Goal: Transaction & Acquisition: Purchase product/service

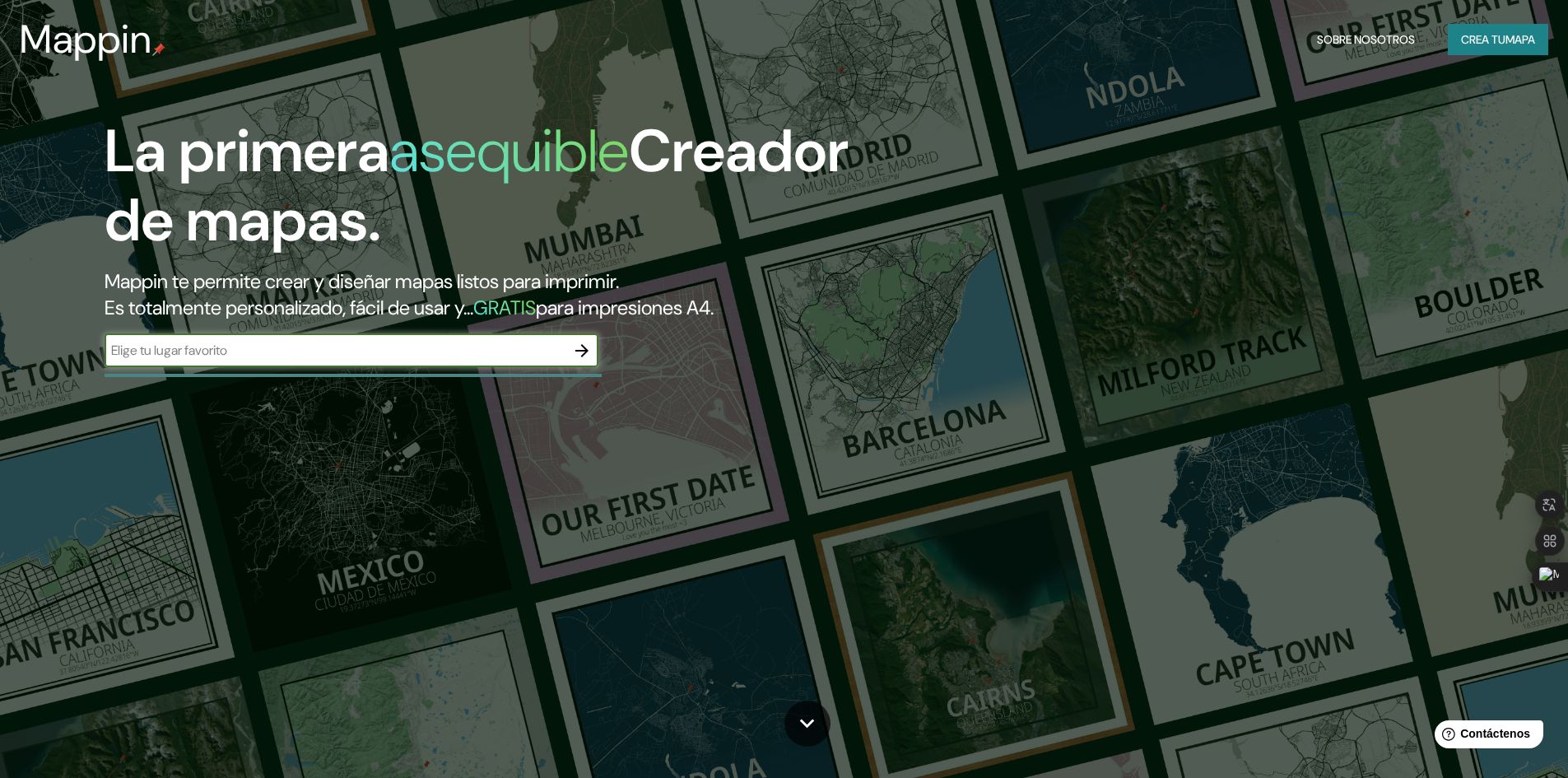
click at [298, 353] on input "text" at bounding box center [335, 350] width 461 height 19
type input "trujillo [GEOGRAPHIC_DATA]"
click at [563, 343] on input "trujillo [GEOGRAPHIC_DATA]" at bounding box center [335, 350] width 461 height 19
click at [571, 347] on button "button" at bounding box center [581, 350] width 33 height 33
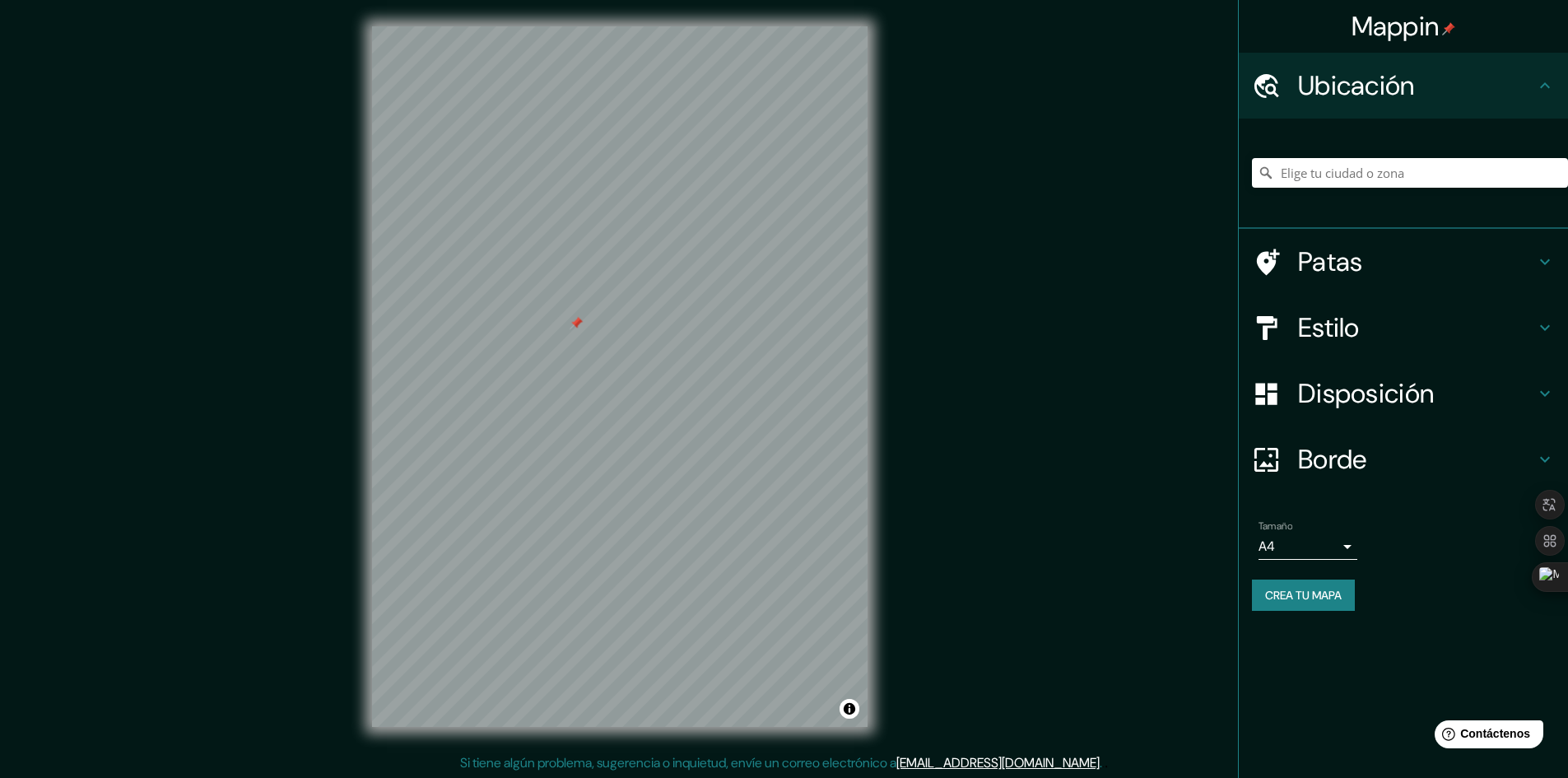
click at [577, 329] on div at bounding box center [577, 322] width 13 height 13
click at [1333, 167] on input "Elige tu ciudad o zona" at bounding box center [1410, 173] width 316 height 30
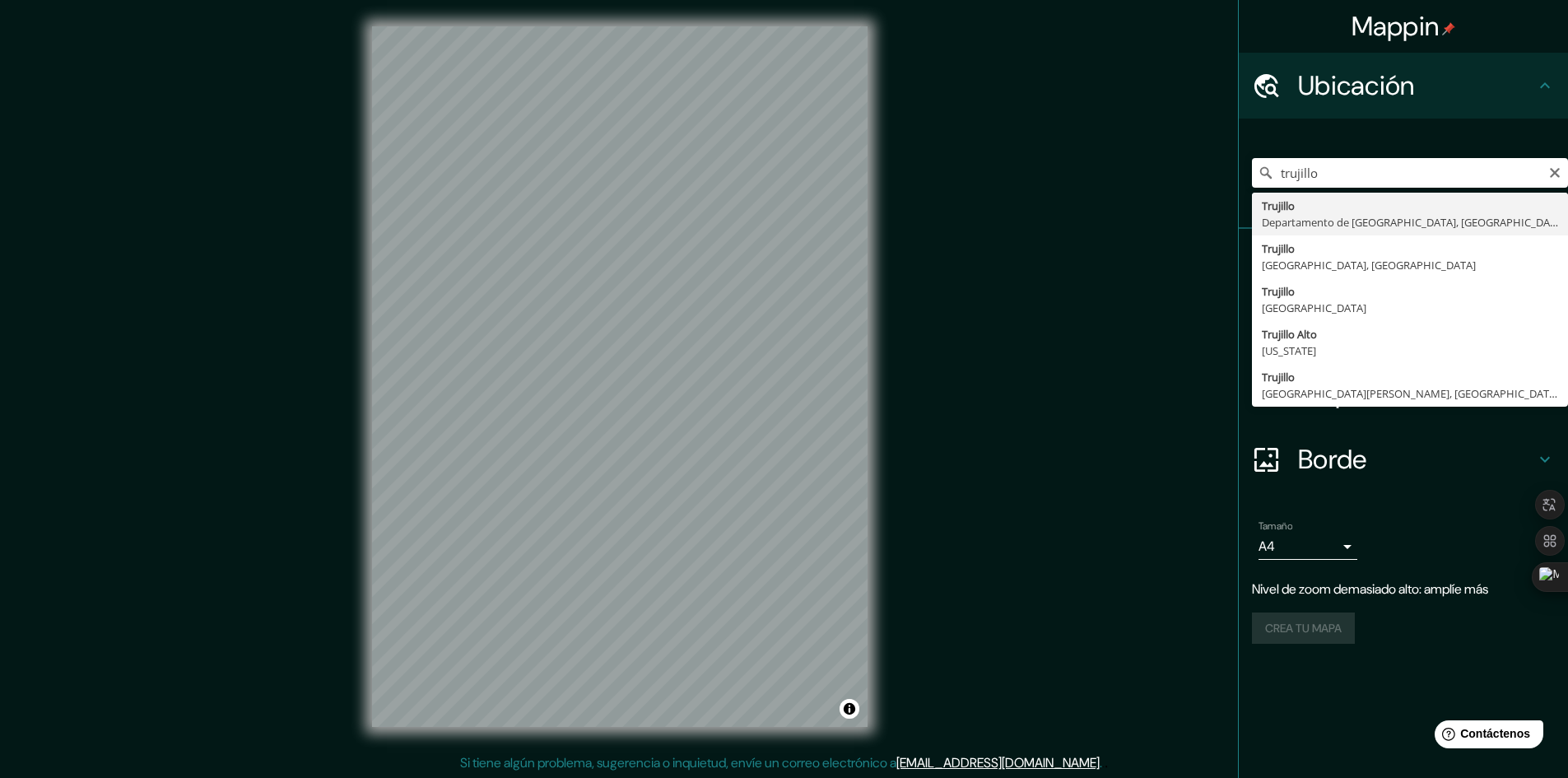
type input "[GEOGRAPHIC_DATA], [GEOGRAPHIC_DATA], [GEOGRAPHIC_DATA]"
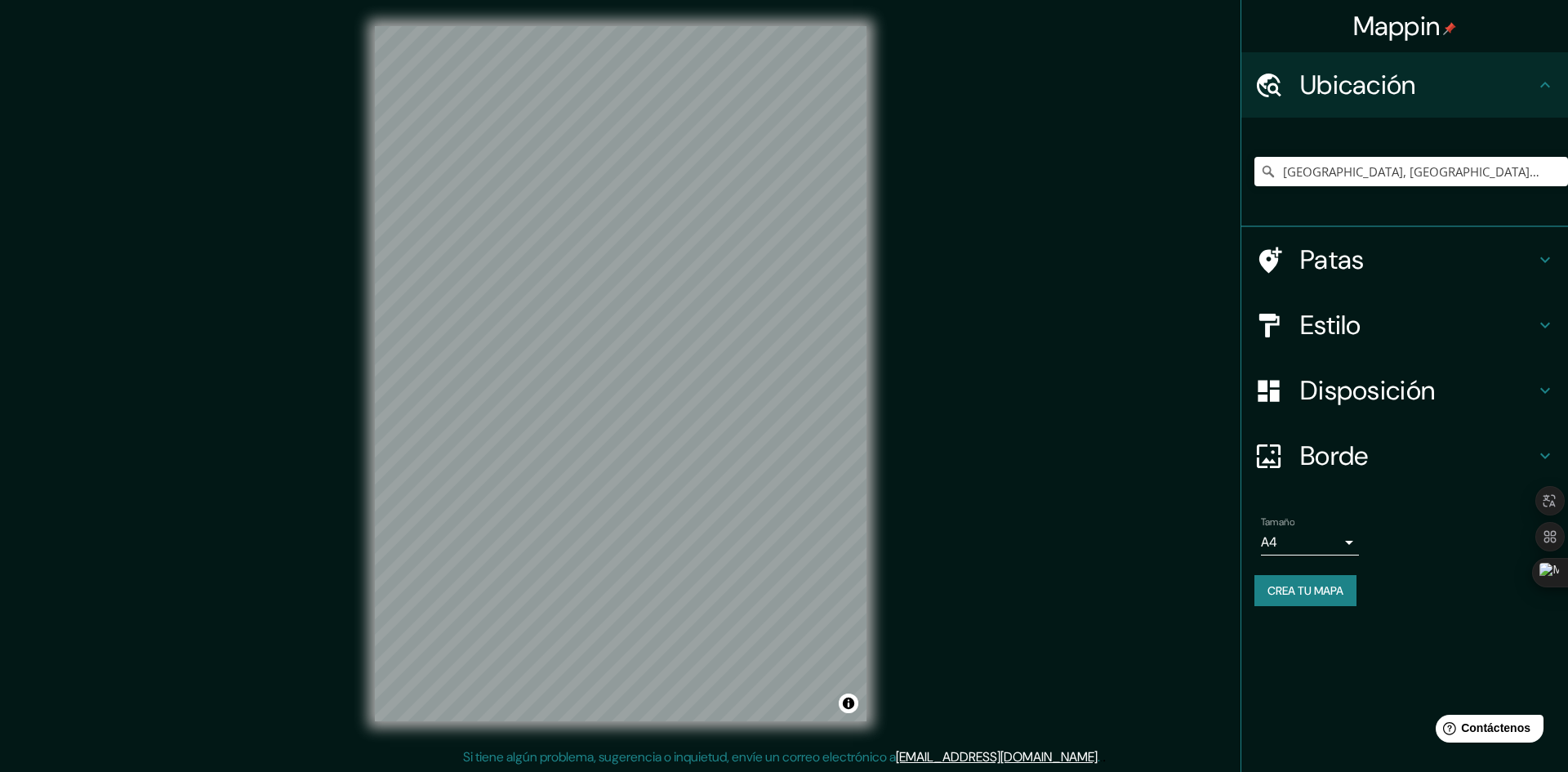
click at [1316, 539] on body "Mappin Ubicación Trujillo, Departamento de La Libertad, Perú Patas Estilo Dispo…" at bounding box center [784, 386] width 1568 height 772
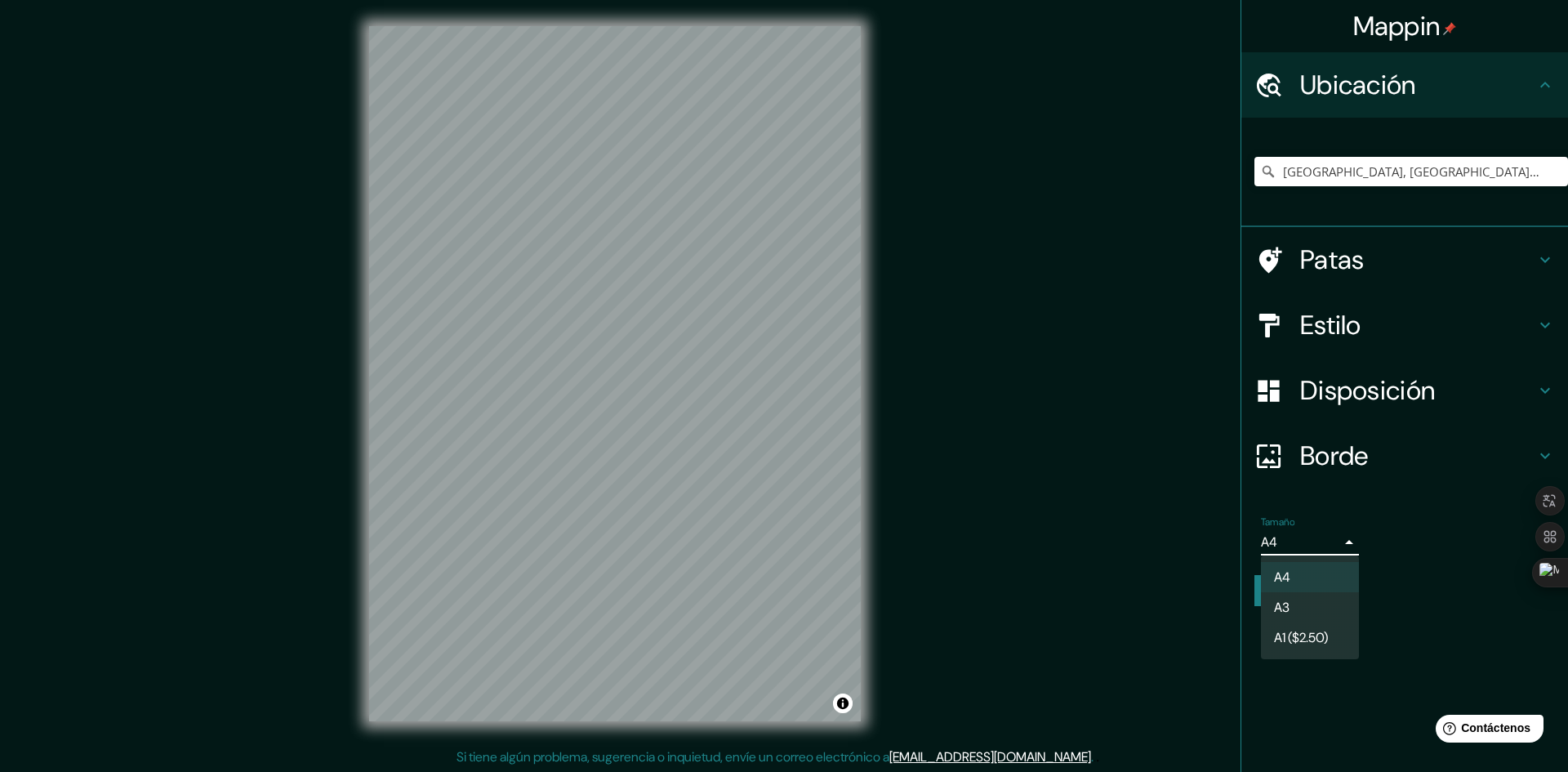
click at [1324, 617] on li "A3" at bounding box center [1310, 607] width 98 height 31
type input "a4"
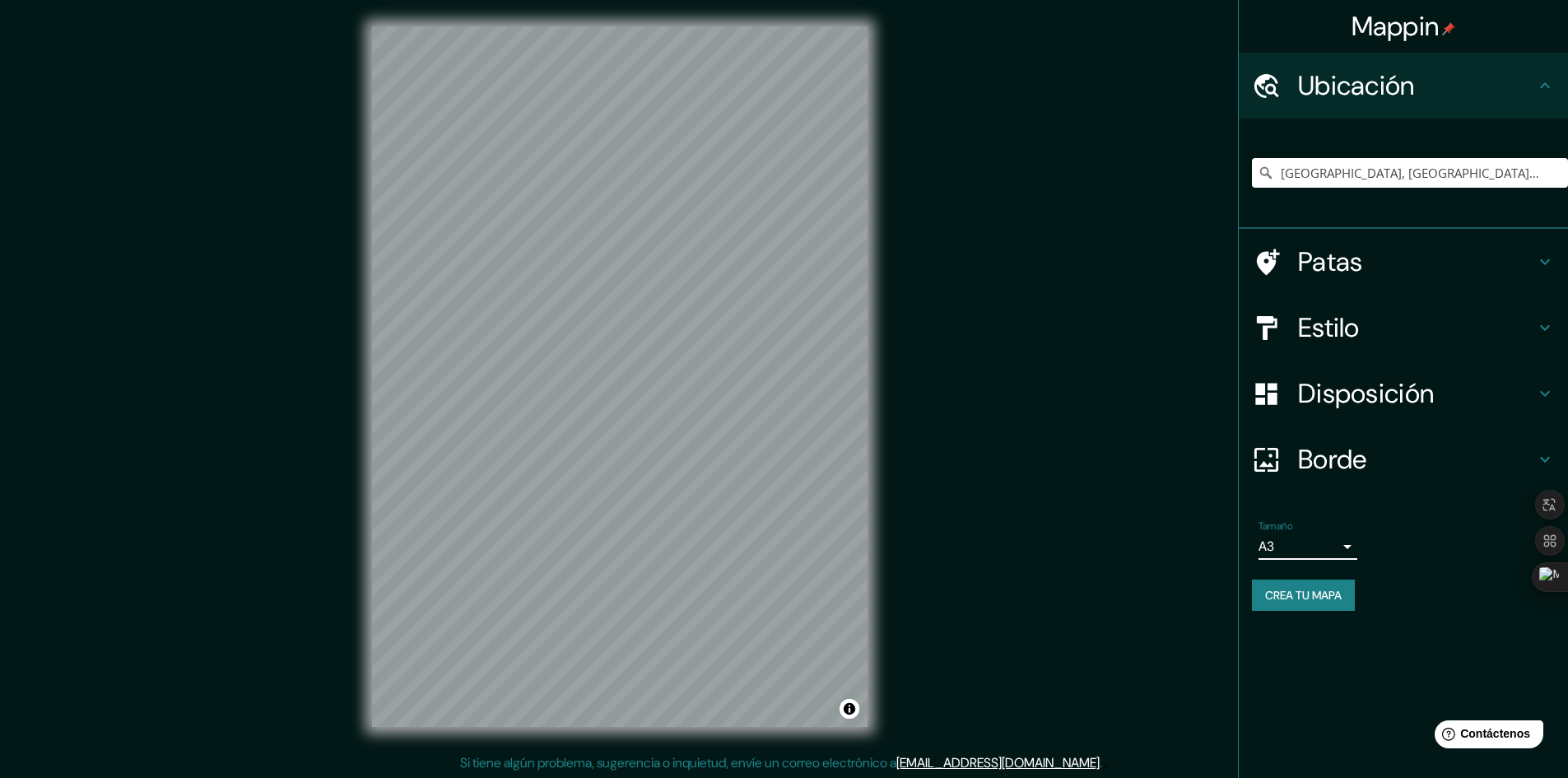
click at [1320, 598] on font "Crea tu mapa" at bounding box center [1304, 595] width 77 height 15
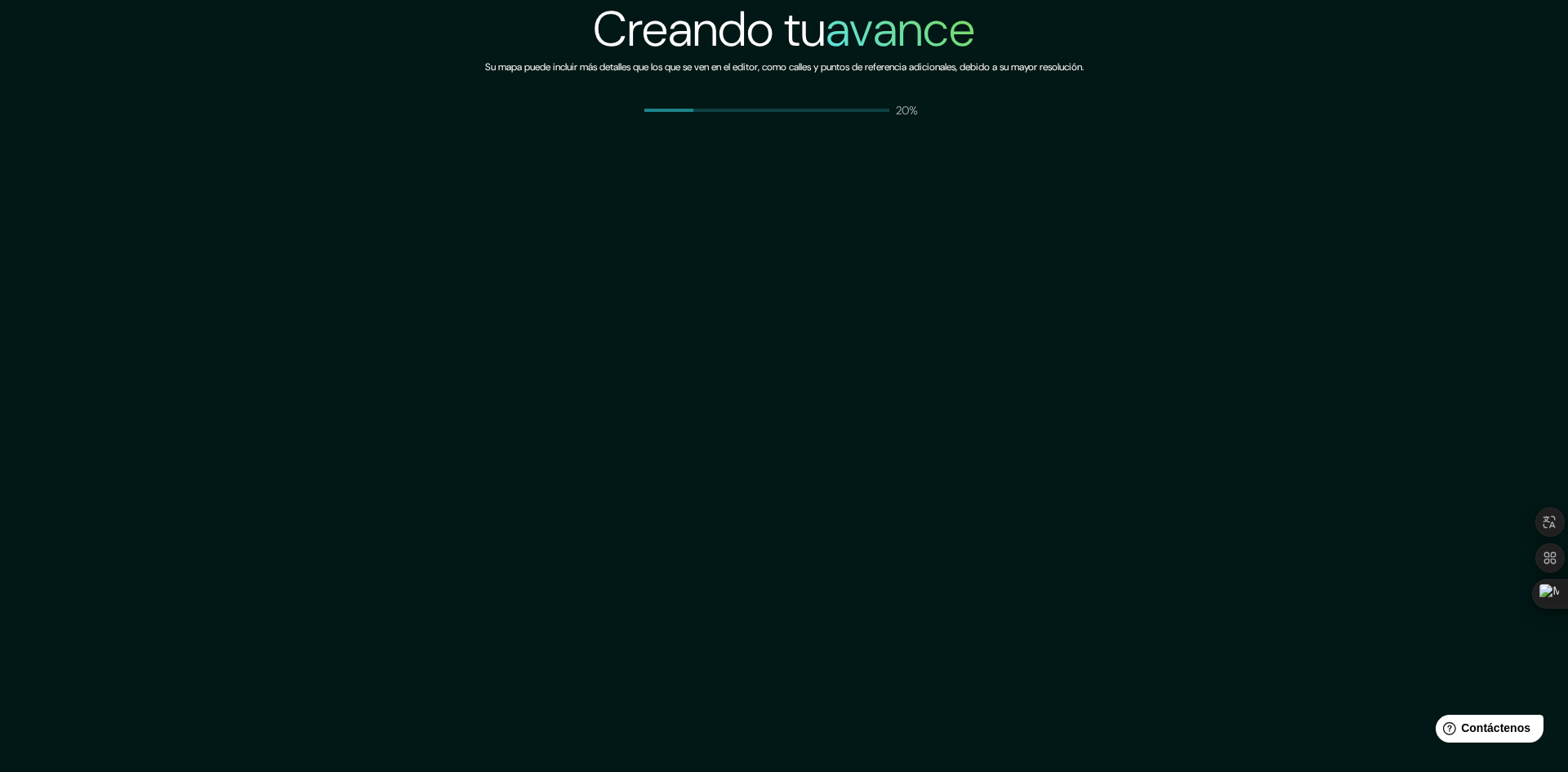
drag, startPoint x: 891, startPoint y: 110, endPoint x: 835, endPoint y: 101, distance: 56.7
click at [880, 108] on div "20%" at bounding box center [784, 110] width 280 height 17
drag, startPoint x: 835, startPoint y: 101, endPoint x: 797, endPoint y: 101, distance: 38.0
click at [820, 101] on div "Creando tu avance Su mapa puede incluir más detalles que los que se ven en el e…" at bounding box center [784, 59] width 599 height 119
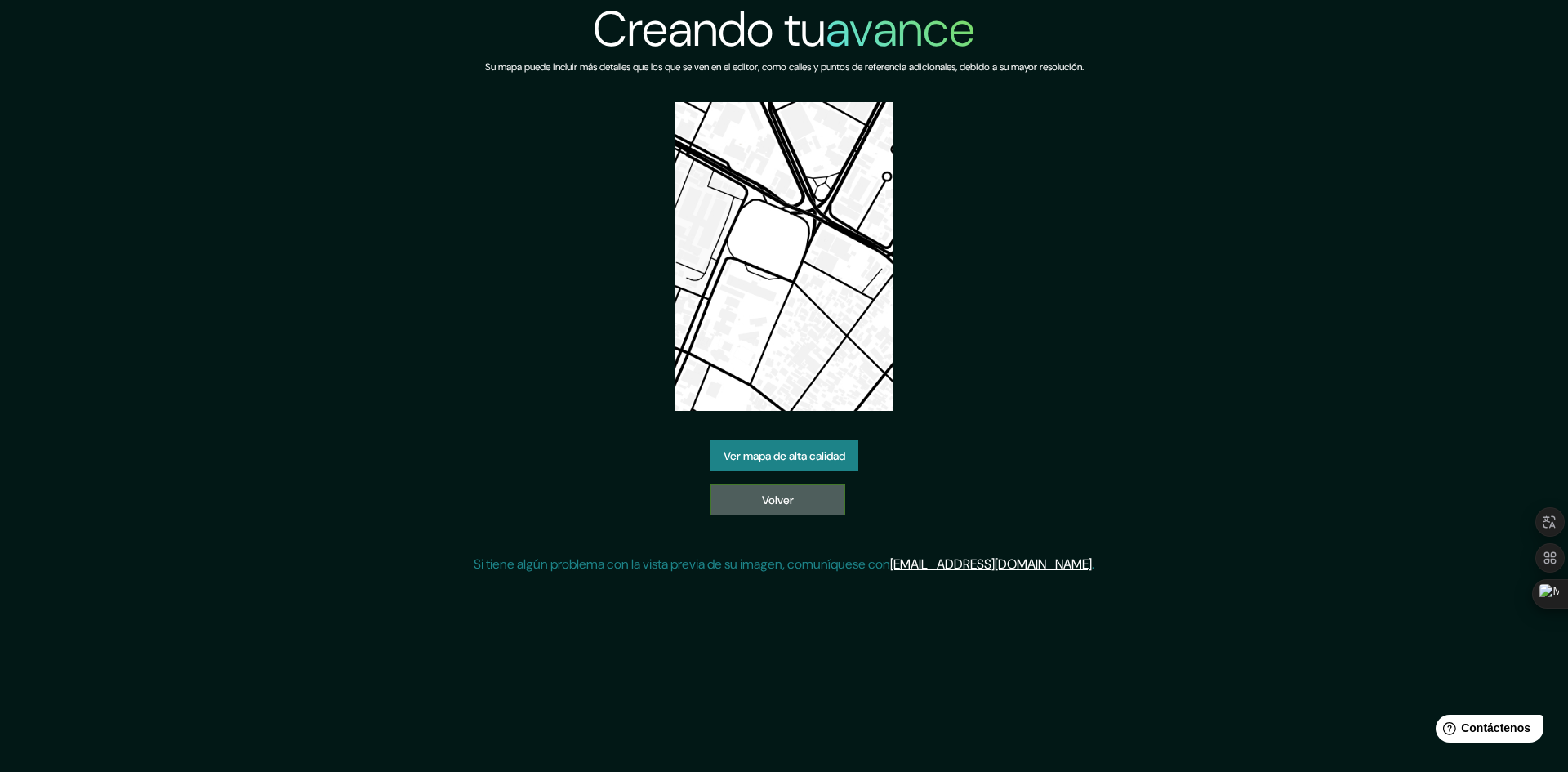
click at [824, 488] on link "Volver" at bounding box center [777, 499] width 134 height 31
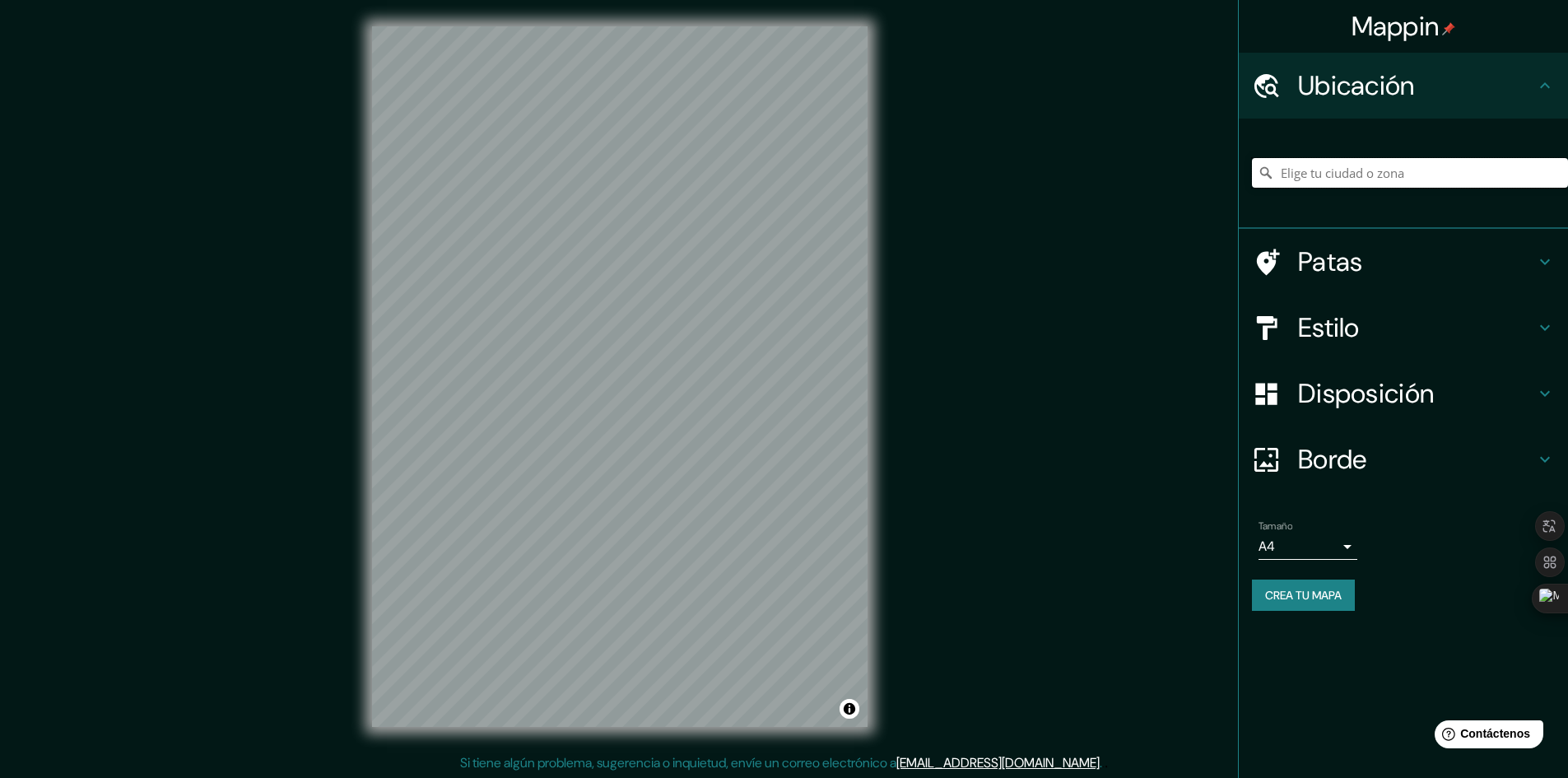
click at [1355, 185] on input "Elige tu ciudad o zona" at bounding box center [1410, 173] width 316 height 30
type input "[GEOGRAPHIC_DATA], [GEOGRAPHIC_DATA], [GEOGRAPHIC_DATA]"
click at [1392, 269] on h4 "Patas" at bounding box center [1417, 262] width 237 height 33
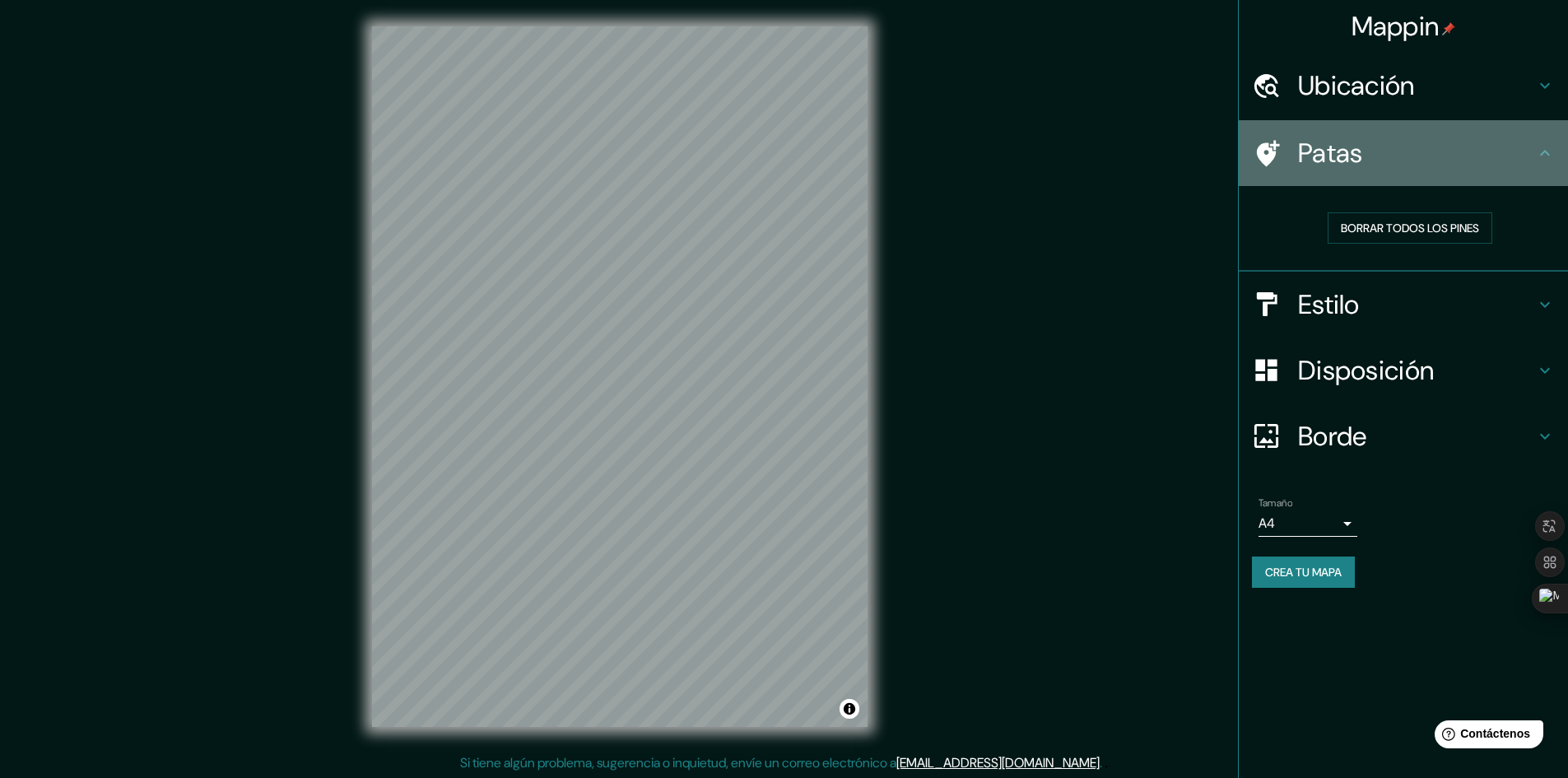
click at [1508, 168] on h4 "Patas" at bounding box center [1417, 152] width 237 height 33
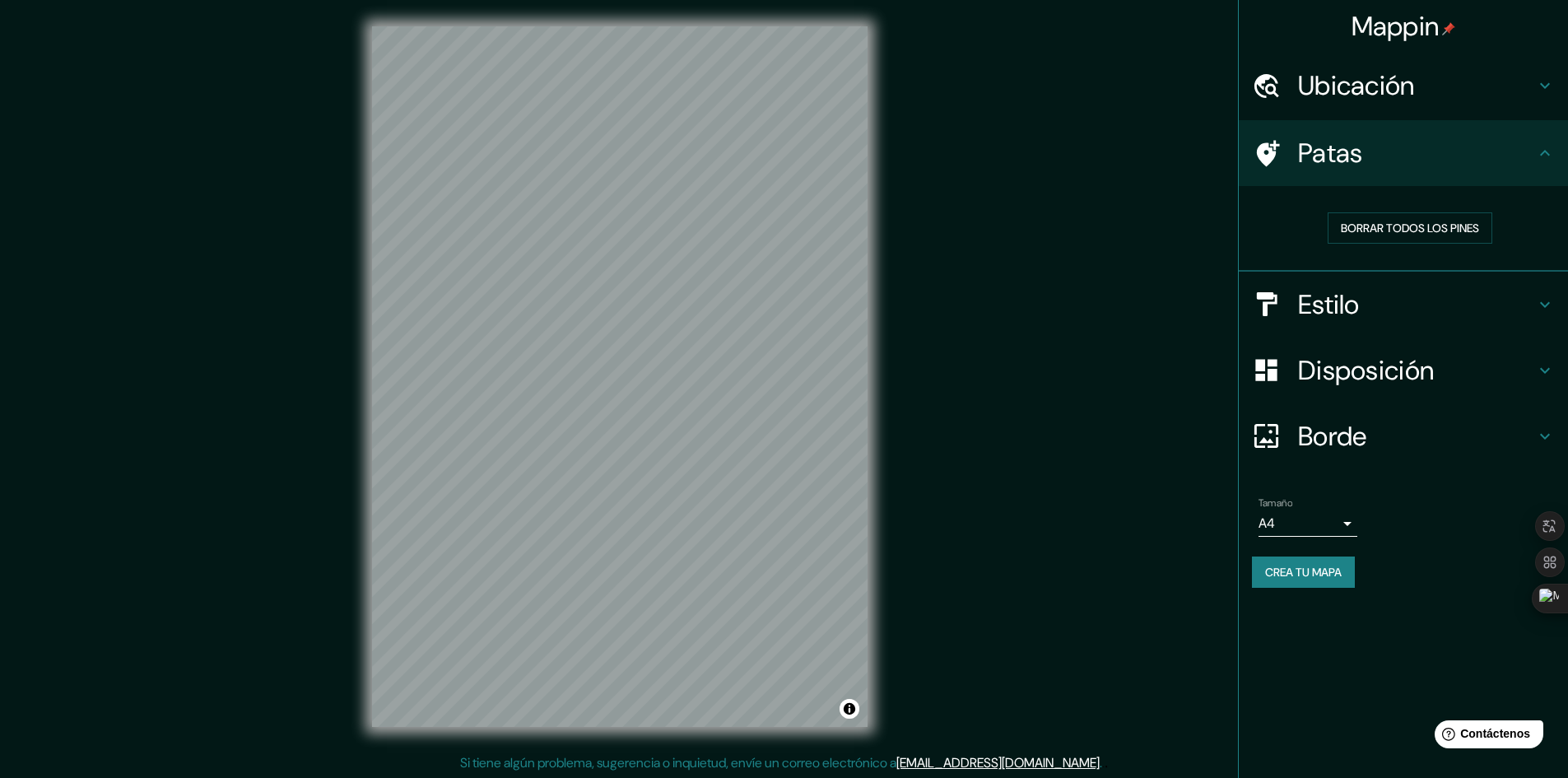
click at [1558, 164] on div "Patas" at bounding box center [1404, 153] width 329 height 65
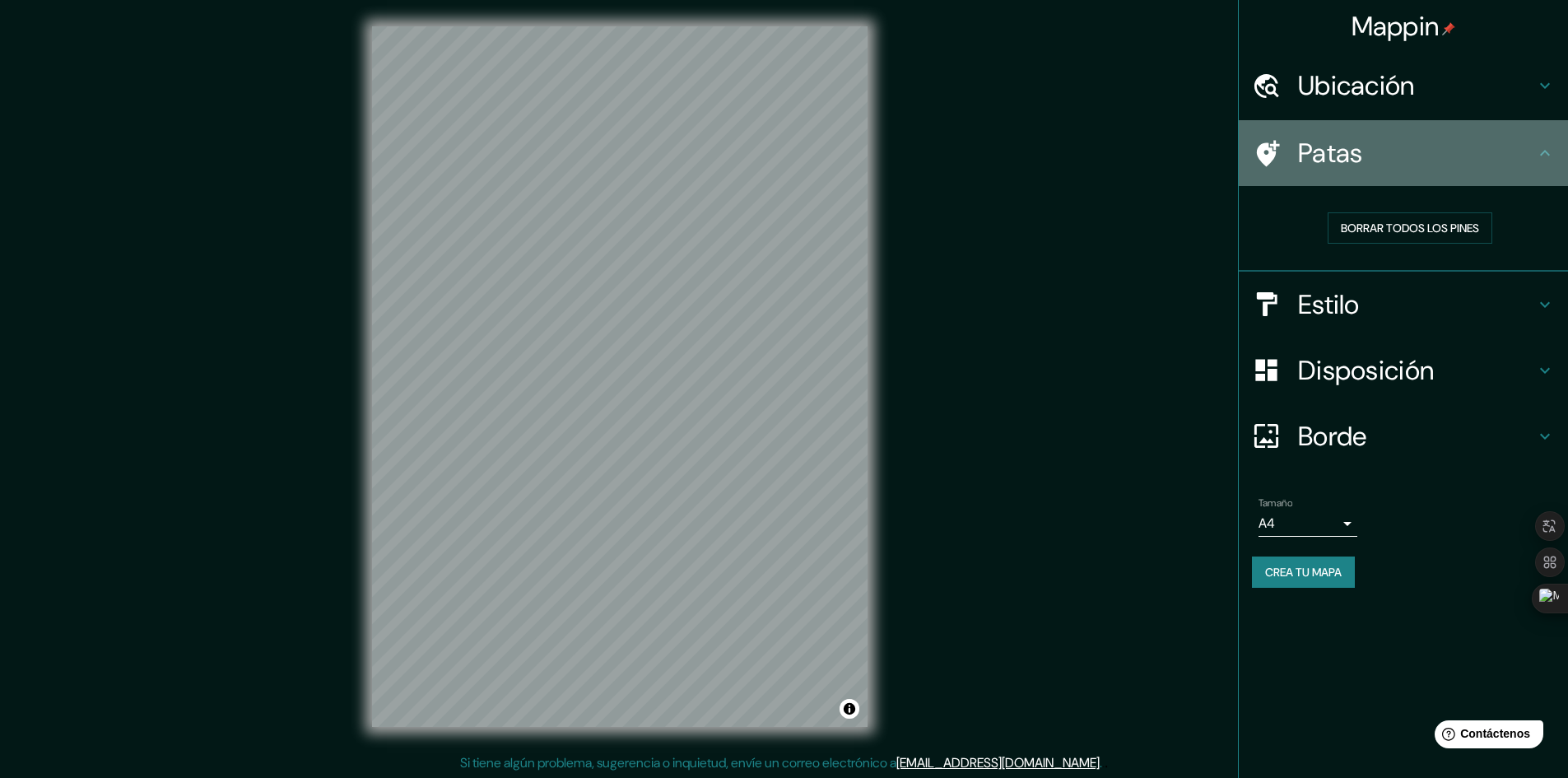
click at [1547, 156] on icon at bounding box center [1545, 152] width 20 height 20
click at [1547, 153] on icon at bounding box center [1545, 152] width 10 height 6
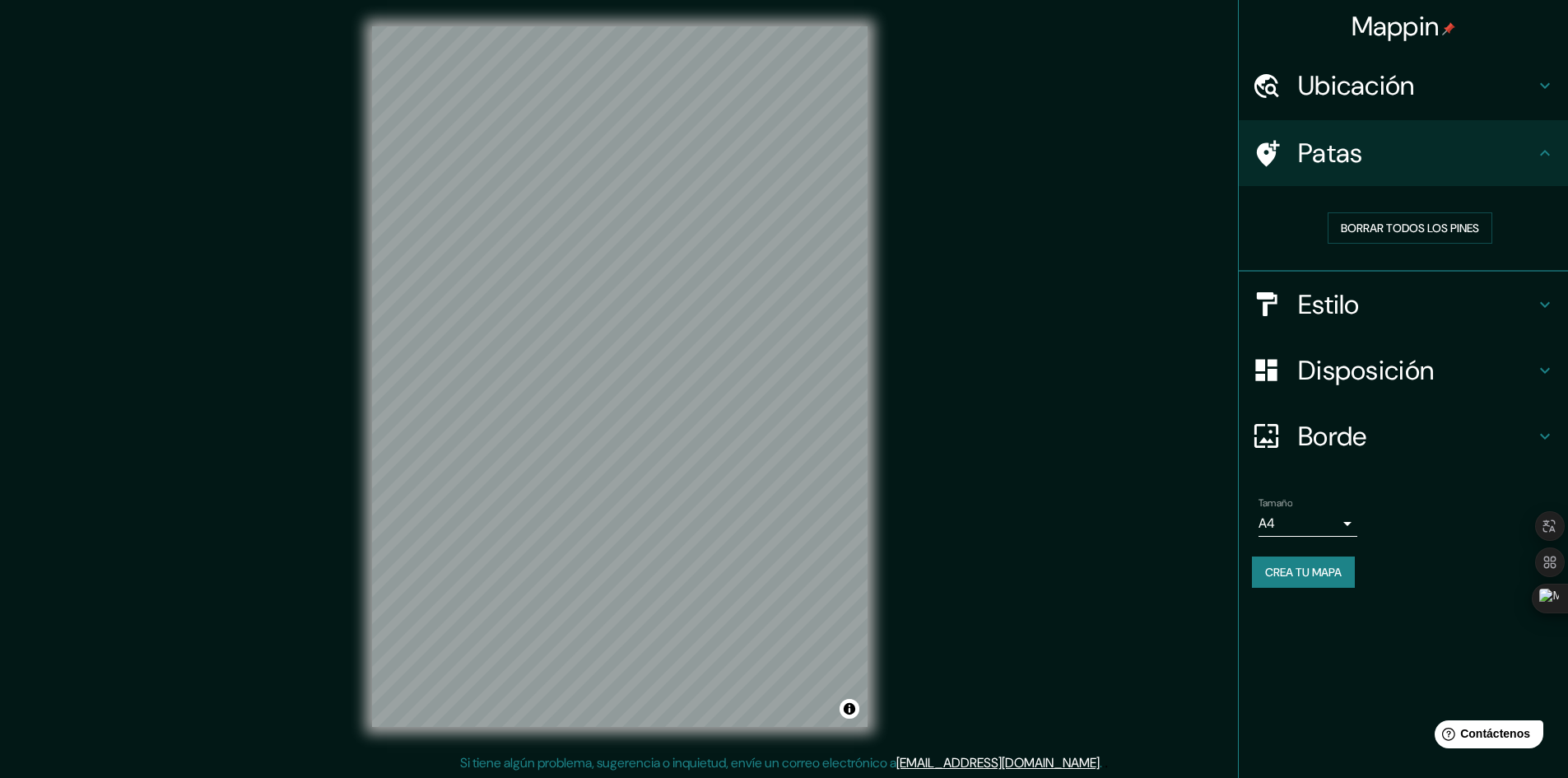
click at [1544, 301] on icon at bounding box center [1545, 304] width 20 height 20
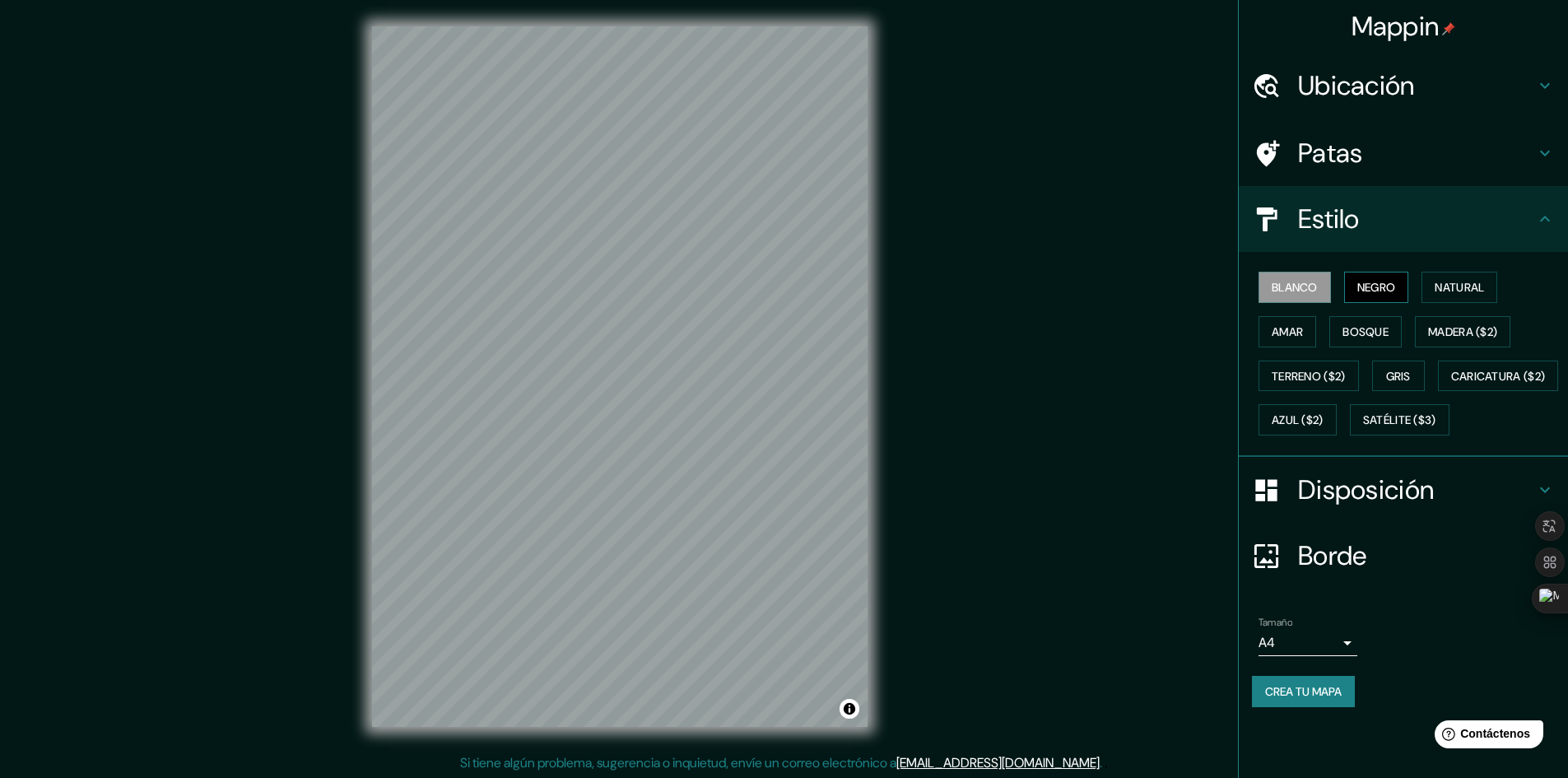
click at [1387, 292] on font "Negro" at bounding box center [1376, 288] width 38 height 15
click at [1461, 284] on font "Natural" at bounding box center [1460, 288] width 50 height 15
click at [1292, 379] on font "Terreno ($2)" at bounding box center [1308, 376] width 74 height 15
click at [1411, 375] on font "Gris" at bounding box center [1399, 376] width 24 height 15
click at [1479, 326] on font "Madera ($2)" at bounding box center [1462, 332] width 69 height 15
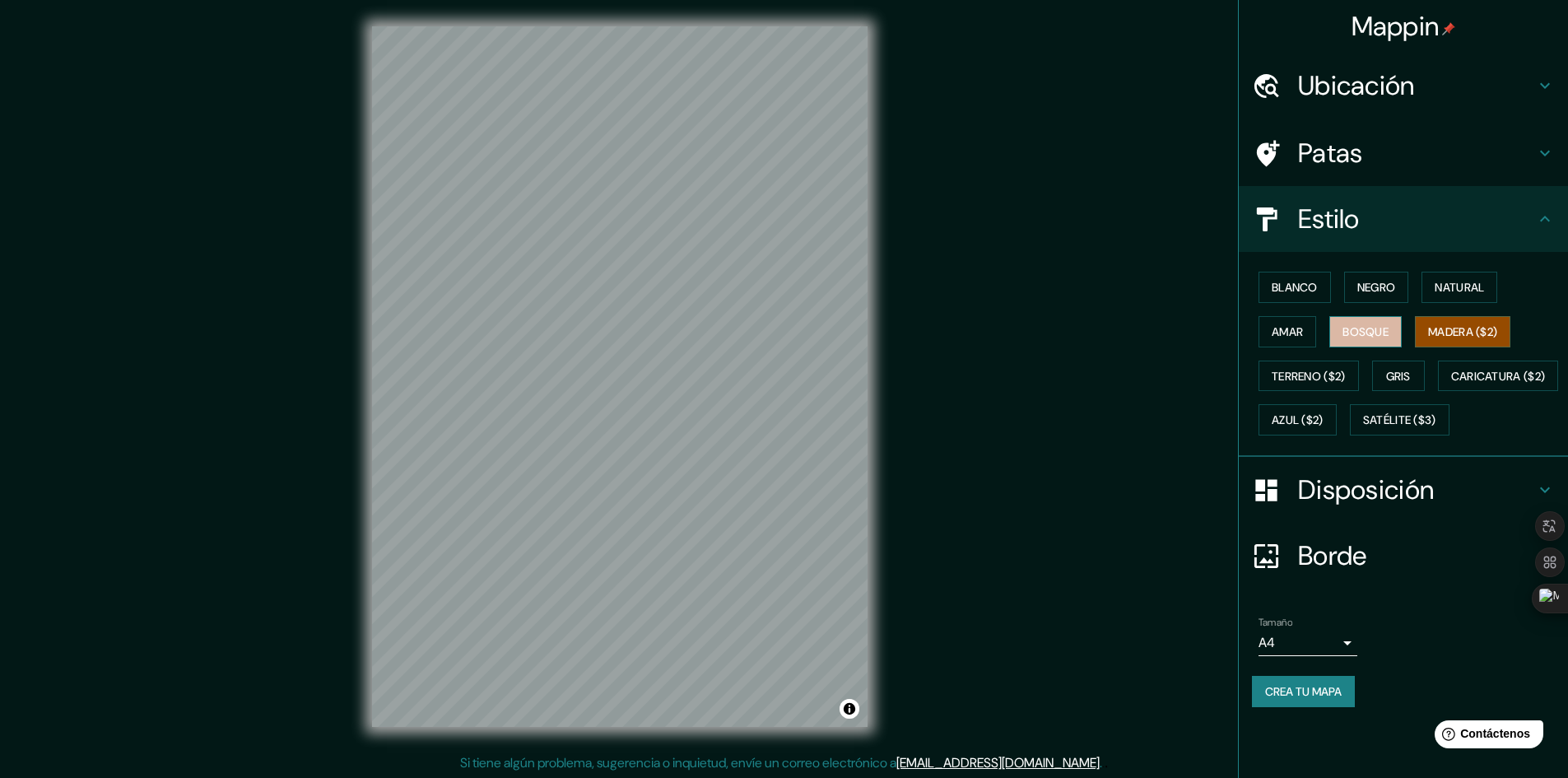
click at [1389, 332] on font "Bosque" at bounding box center [1365, 332] width 46 height 15
click at [1280, 334] on font "Amar" at bounding box center [1287, 332] width 31 height 15
click at [1307, 291] on font "Blanco" at bounding box center [1294, 288] width 46 height 15
click at [1368, 290] on font "Negro" at bounding box center [1376, 288] width 38 height 15
click at [1441, 294] on font "Natural" at bounding box center [1460, 288] width 50 height 15
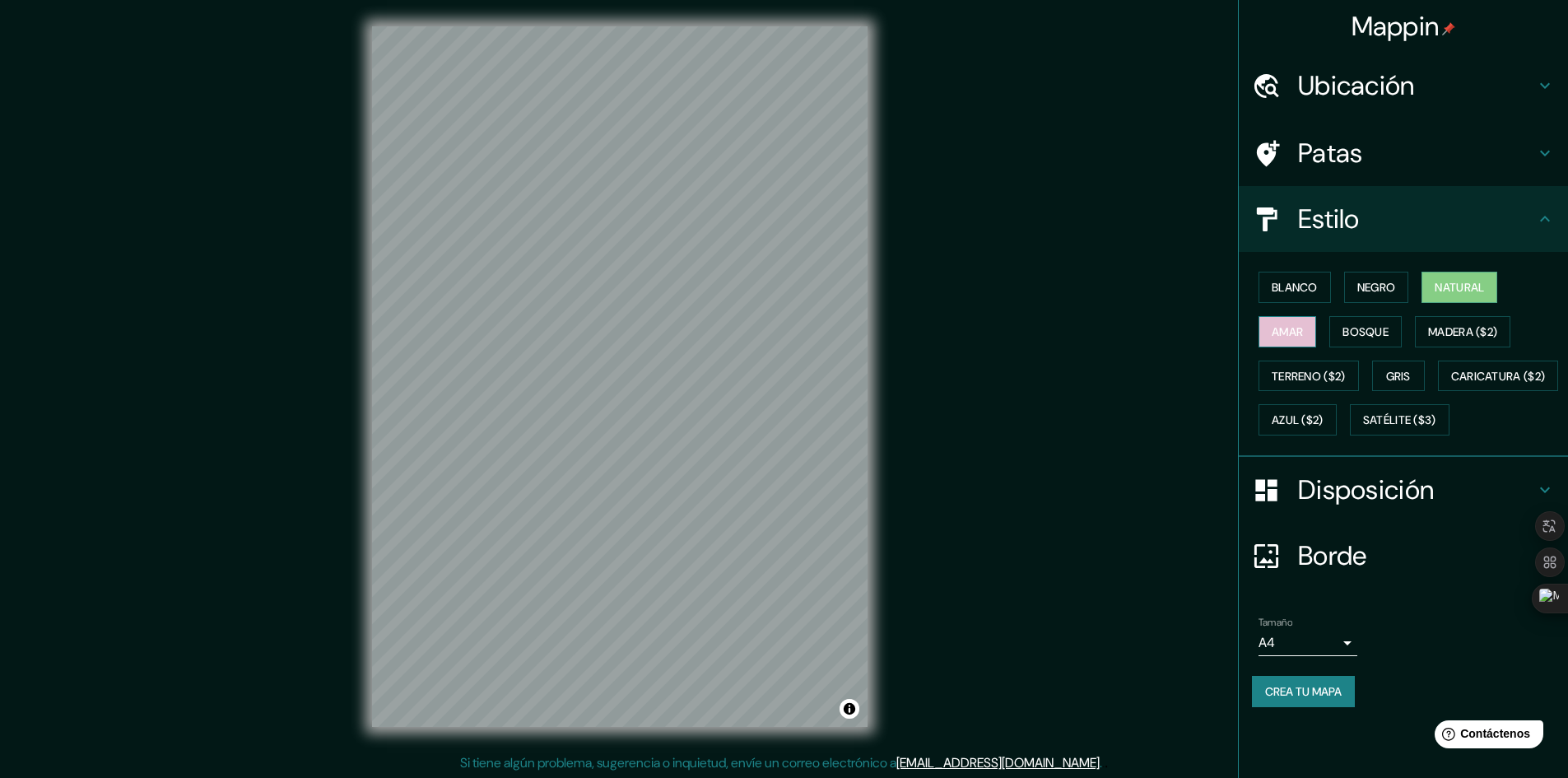
click at [1295, 329] on font "Amar" at bounding box center [1287, 332] width 31 height 15
click at [1372, 344] on button "Bosque" at bounding box center [1366, 331] width 73 height 31
drag, startPoint x: 904, startPoint y: 369, endPoint x: 1069, endPoint y: 342, distance: 167.2
click at [1069, 342] on div "Mappin Ubicación [GEOGRAPHIC_DATA], [GEOGRAPHIC_DATA], [GEOGRAPHIC_DATA] [GEOGR…" at bounding box center [784, 389] width 1568 height 779
click at [1442, 335] on font "Madera ($2)" at bounding box center [1462, 332] width 69 height 15
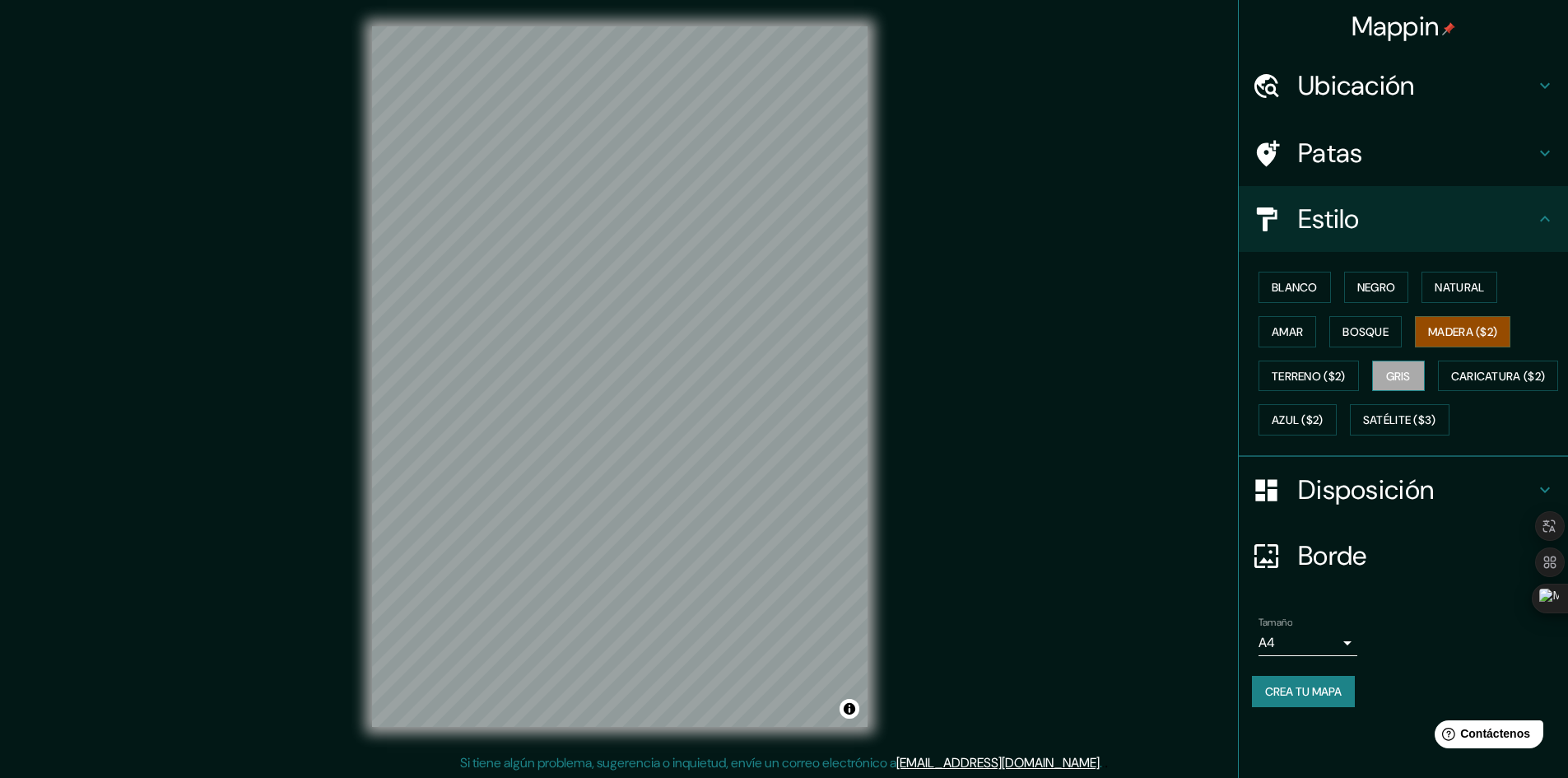
click at [1381, 378] on button "Gris" at bounding box center [1399, 375] width 52 height 31
click at [1451, 384] on font "Caricatura ($2)" at bounding box center [1498, 376] width 94 height 15
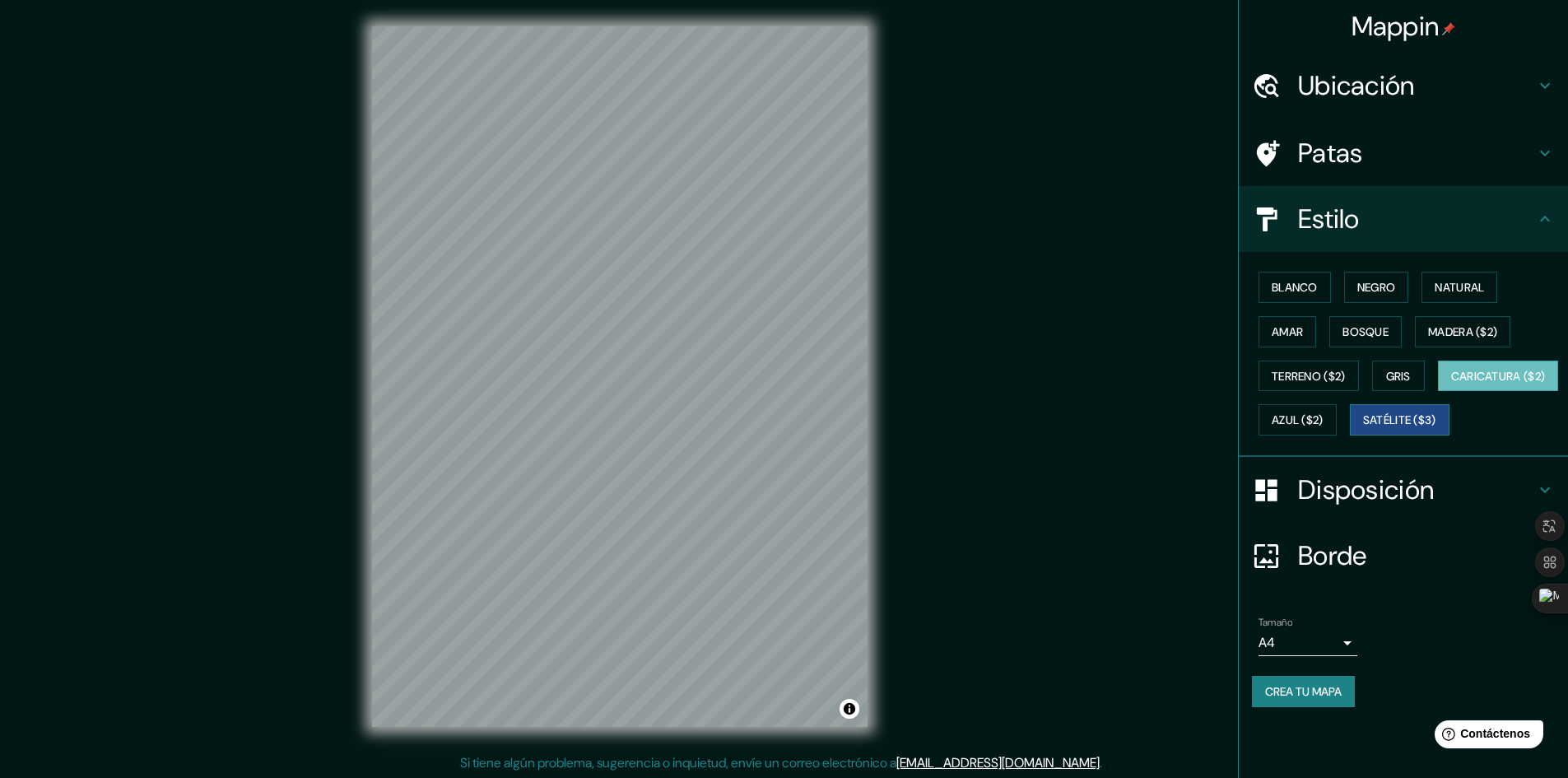
click at [1363, 428] on font "Satélite ($3)" at bounding box center [1400, 420] width 73 height 15
click at [1324, 424] on font "Azul ($2)" at bounding box center [1298, 420] width 52 height 15
click at [1451, 387] on font "Caricatura ($2)" at bounding box center [1498, 375] width 94 height 21
click at [1330, 379] on font "Terreno ($2)" at bounding box center [1308, 376] width 74 height 15
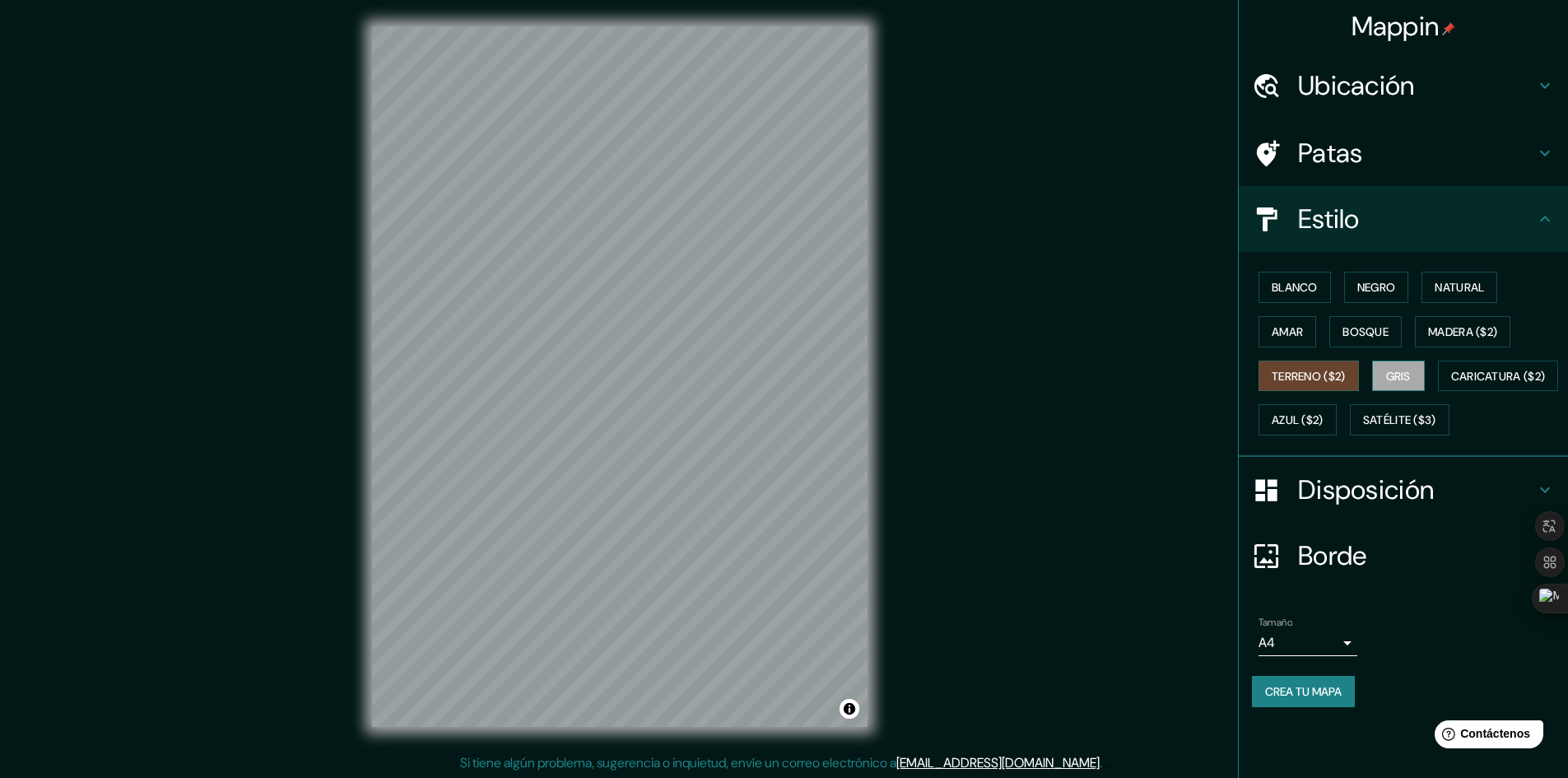
click at [1379, 374] on button "Gris" at bounding box center [1399, 375] width 52 height 31
click at [1430, 342] on button "Madera ($2)" at bounding box center [1462, 331] width 95 height 31
click at [1372, 341] on font "Bosque" at bounding box center [1365, 332] width 46 height 21
click at [1273, 335] on font "Amar" at bounding box center [1287, 332] width 31 height 15
click at [1432, 328] on font "Madera ($2)" at bounding box center [1462, 332] width 69 height 15
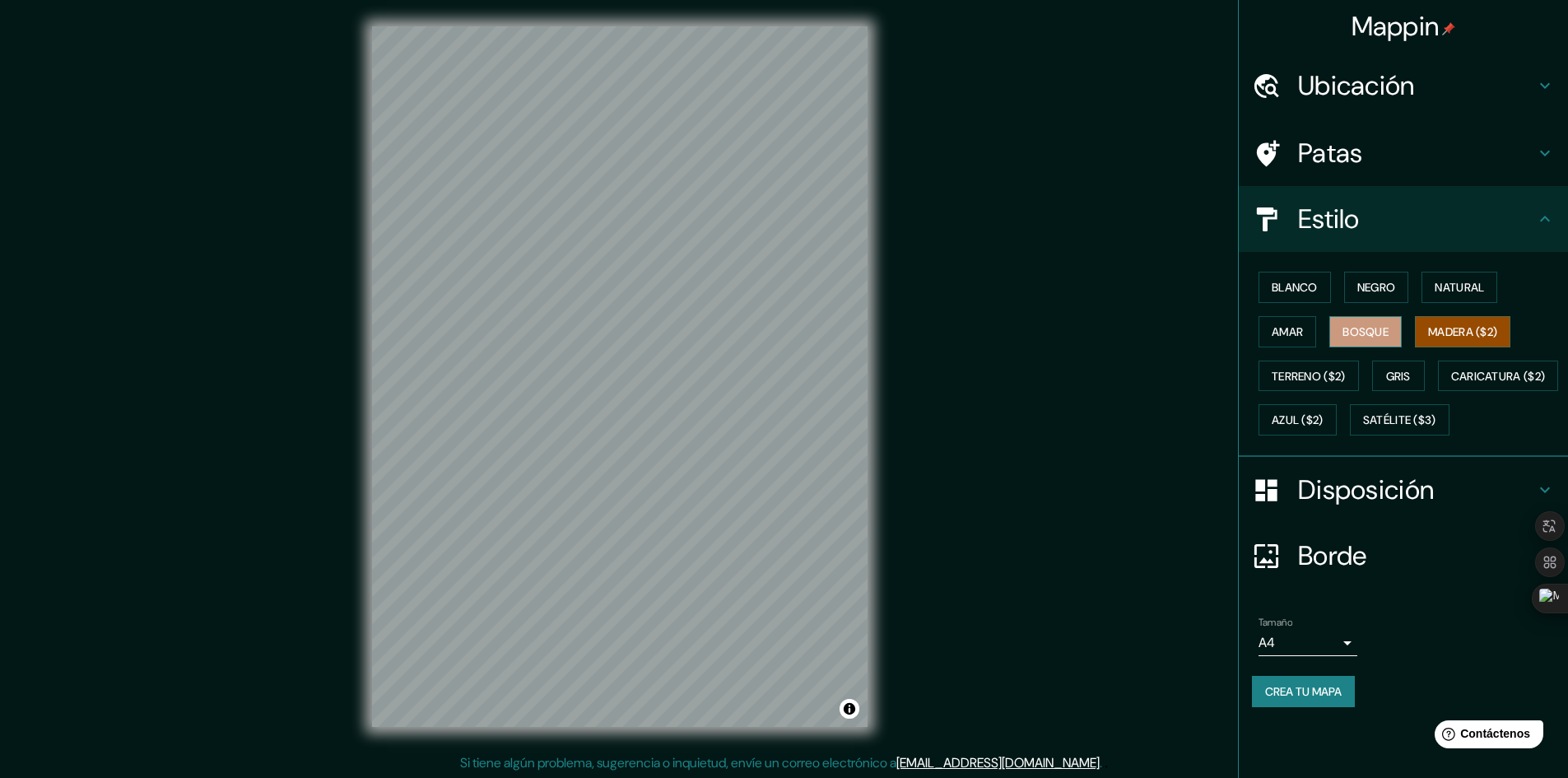
click at [1378, 326] on font "Bosque" at bounding box center [1365, 332] width 46 height 15
click at [974, 349] on div "Mappin Ubicación [GEOGRAPHIC_DATA], [GEOGRAPHIC_DATA], [GEOGRAPHIC_DATA] [GEOGR…" at bounding box center [784, 389] width 1568 height 779
click at [1525, 163] on h4 "Patas" at bounding box center [1417, 152] width 237 height 33
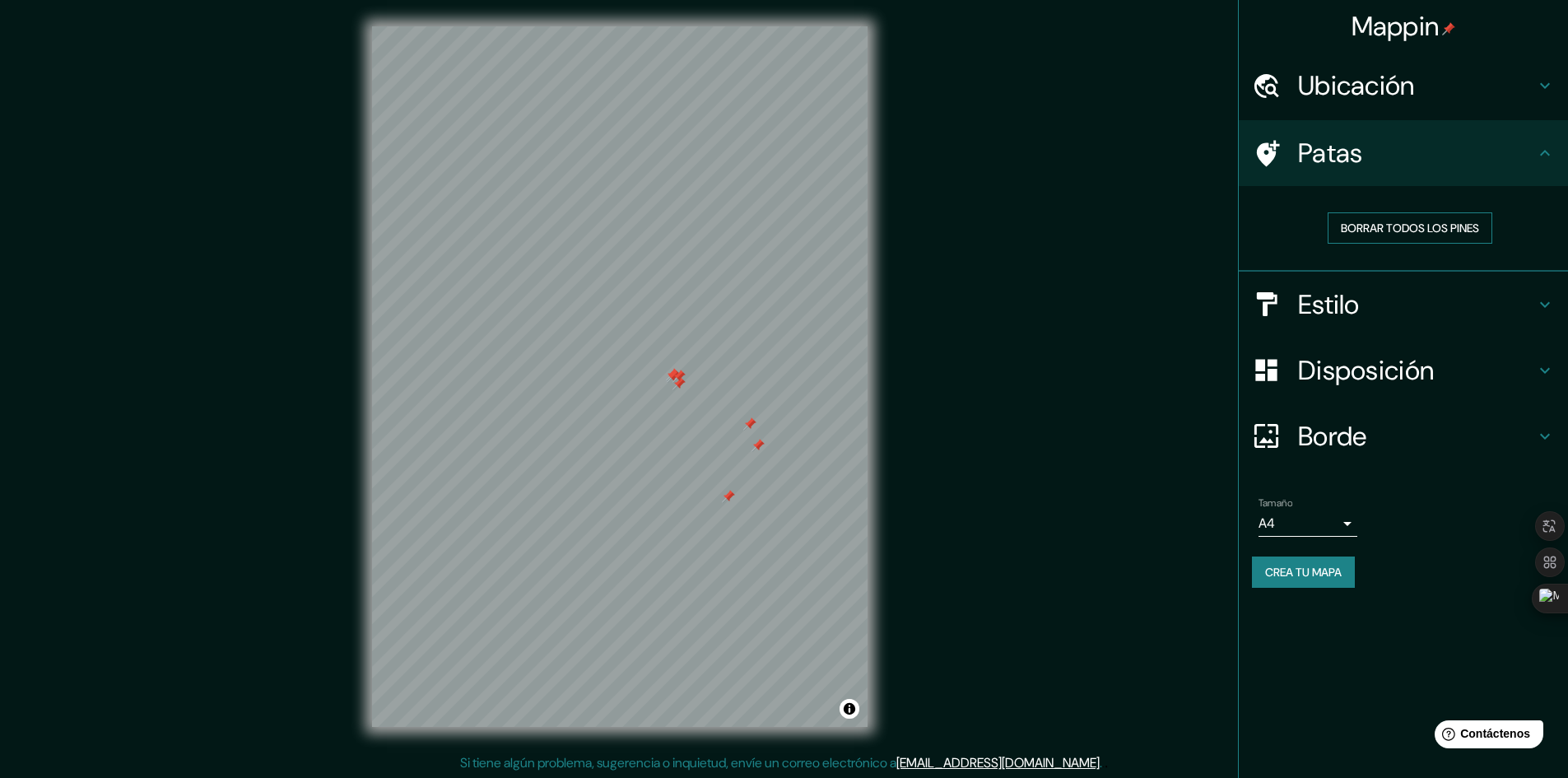
click at [1423, 233] on font "Borrar todos los pines" at bounding box center [1410, 228] width 138 height 15
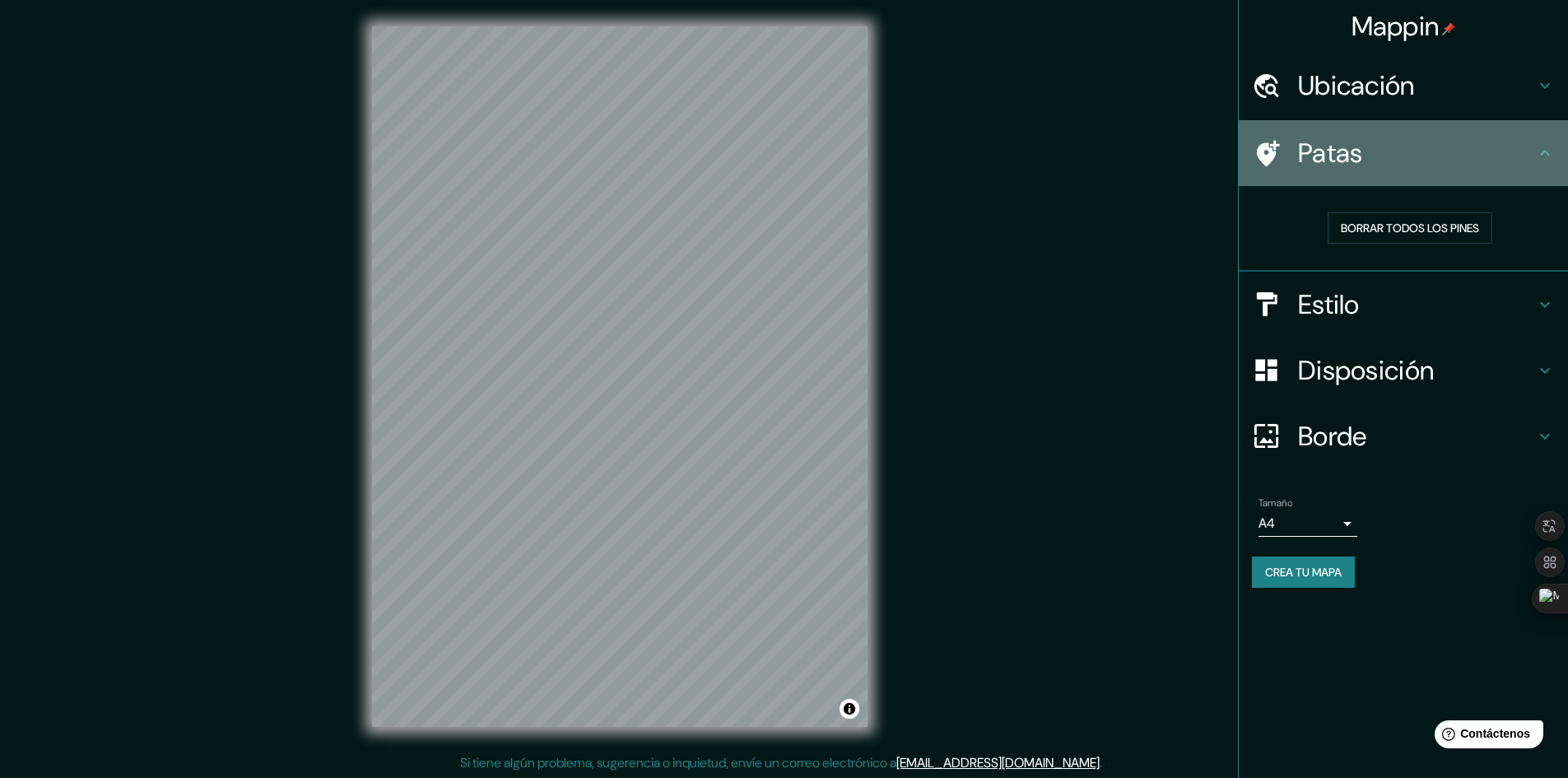
click at [1541, 162] on icon at bounding box center [1545, 152] width 20 height 20
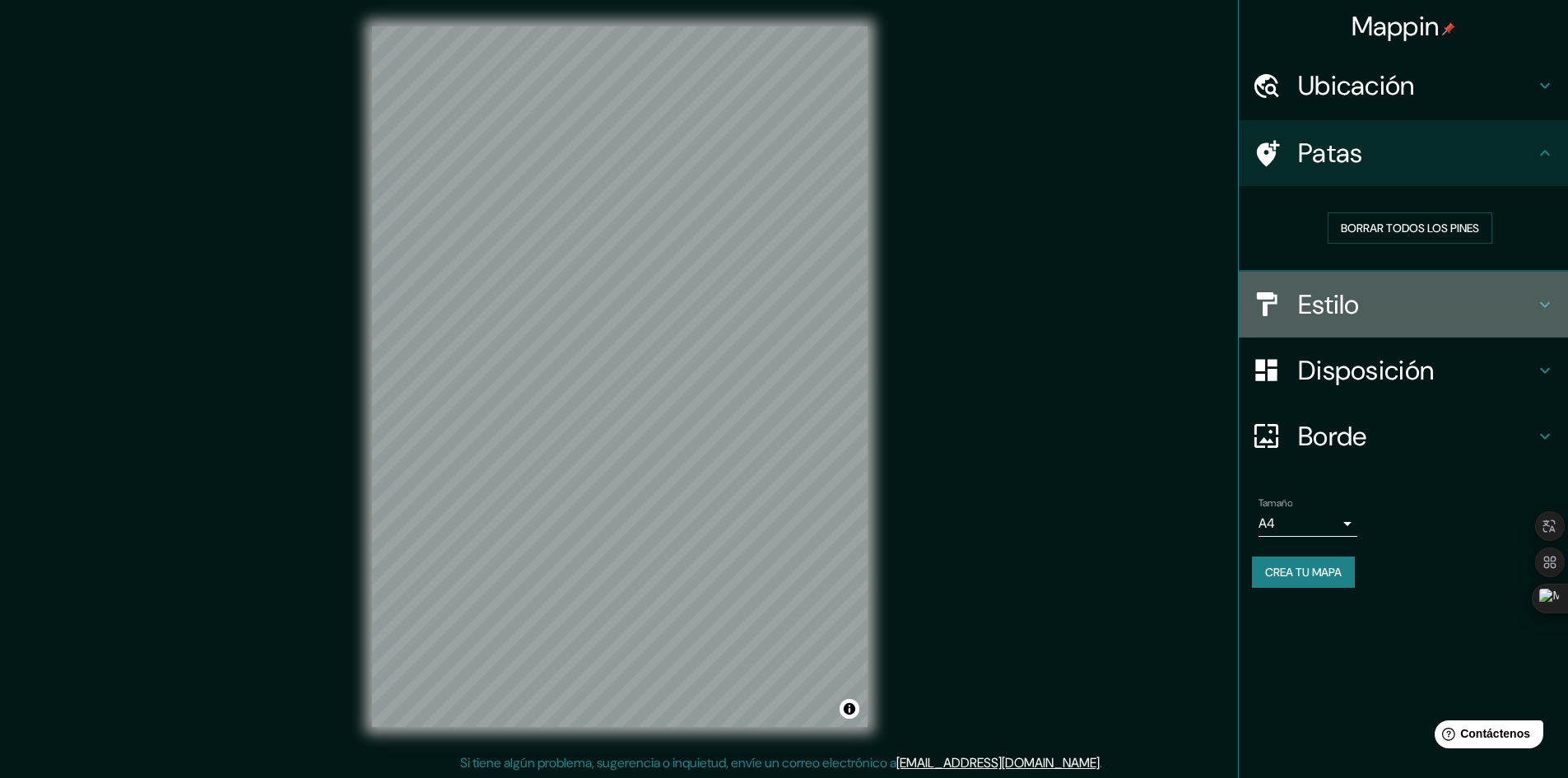
click at [1356, 304] on font "Estilo" at bounding box center [1329, 304] width 62 height 35
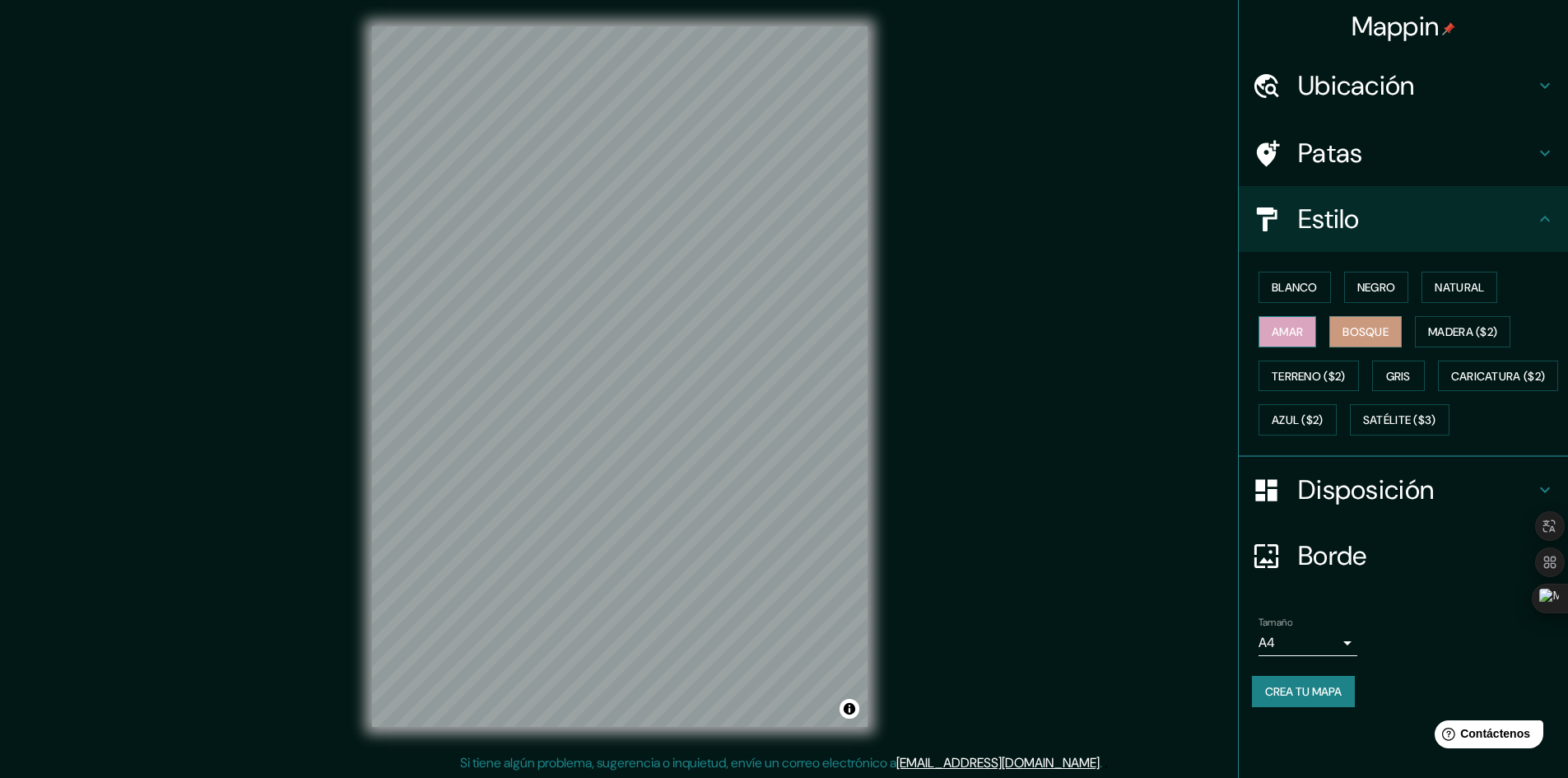
click at [1298, 328] on font "Amar" at bounding box center [1287, 332] width 31 height 15
click at [1442, 287] on font "Natural" at bounding box center [1460, 288] width 50 height 15
click at [1370, 285] on font "Negro" at bounding box center [1376, 288] width 38 height 15
click at [1311, 276] on button "Blanco" at bounding box center [1295, 287] width 73 height 31
click at [1381, 291] on font "Negro" at bounding box center [1376, 288] width 38 height 15
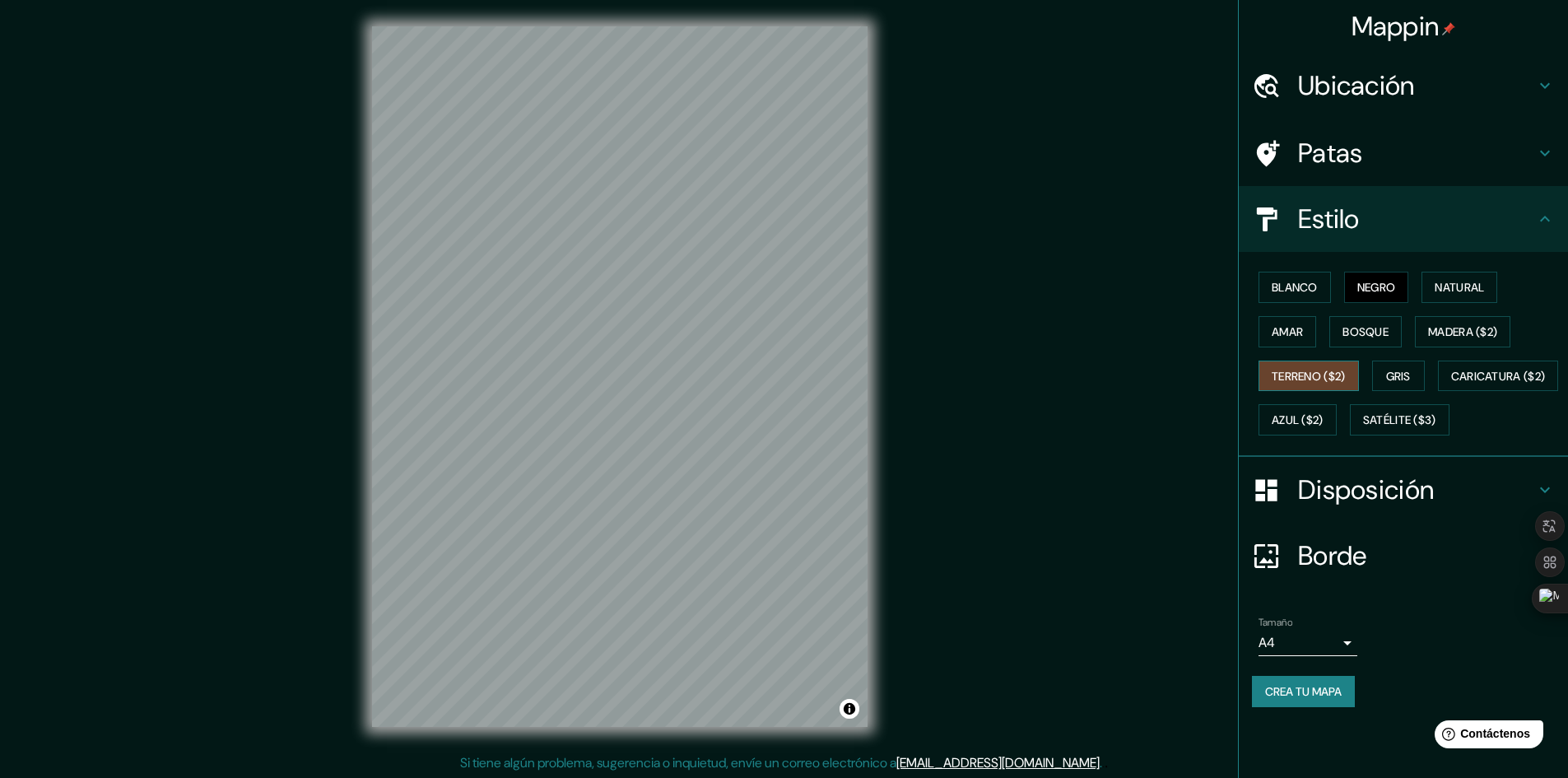
click at [1317, 383] on font "Terreno ($2)" at bounding box center [1308, 376] width 74 height 15
click at [1345, 338] on font "Bosque" at bounding box center [1365, 332] width 46 height 15
click at [1443, 339] on font "Madera ($2)" at bounding box center [1462, 332] width 69 height 21
